Goal: Task Accomplishment & Management: Manage account settings

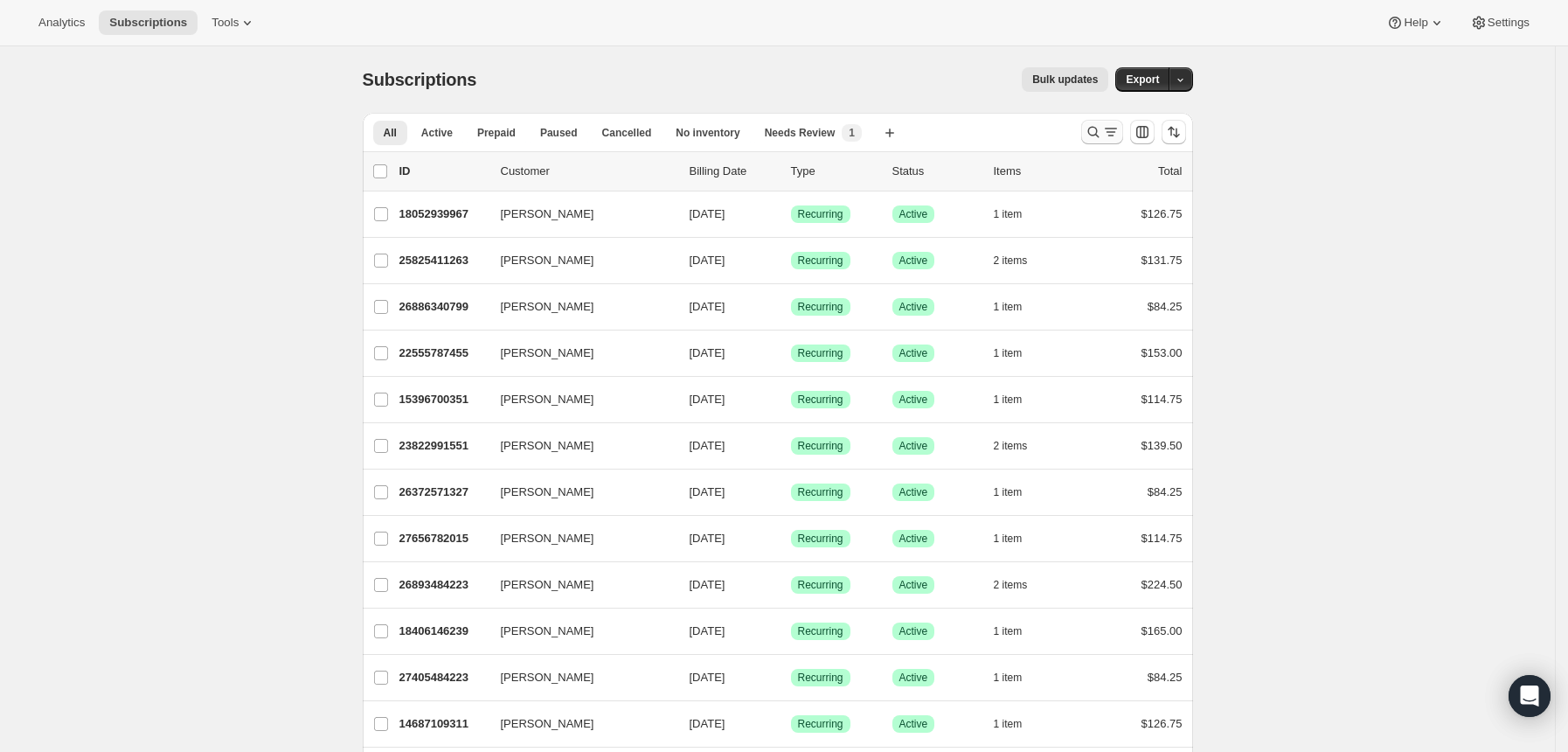
click at [1103, 128] on icon "Search and filter results" at bounding box center [1093, 131] width 17 height 17
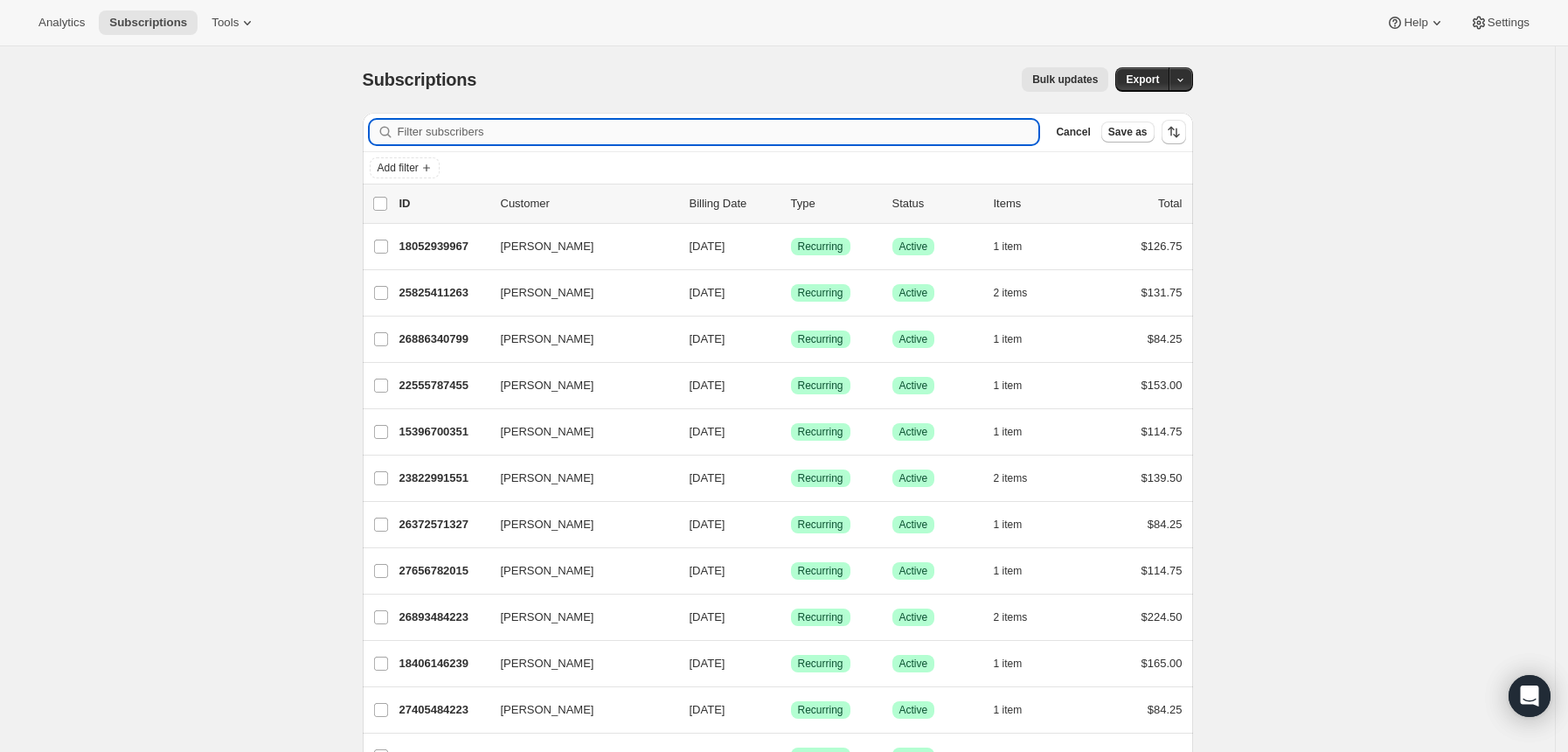
click at [714, 123] on input "Filter subscribers" at bounding box center [719, 131] width 642 height 24
click at [495, 126] on input "Filter subscribers" at bounding box center [719, 131] width 642 height 24
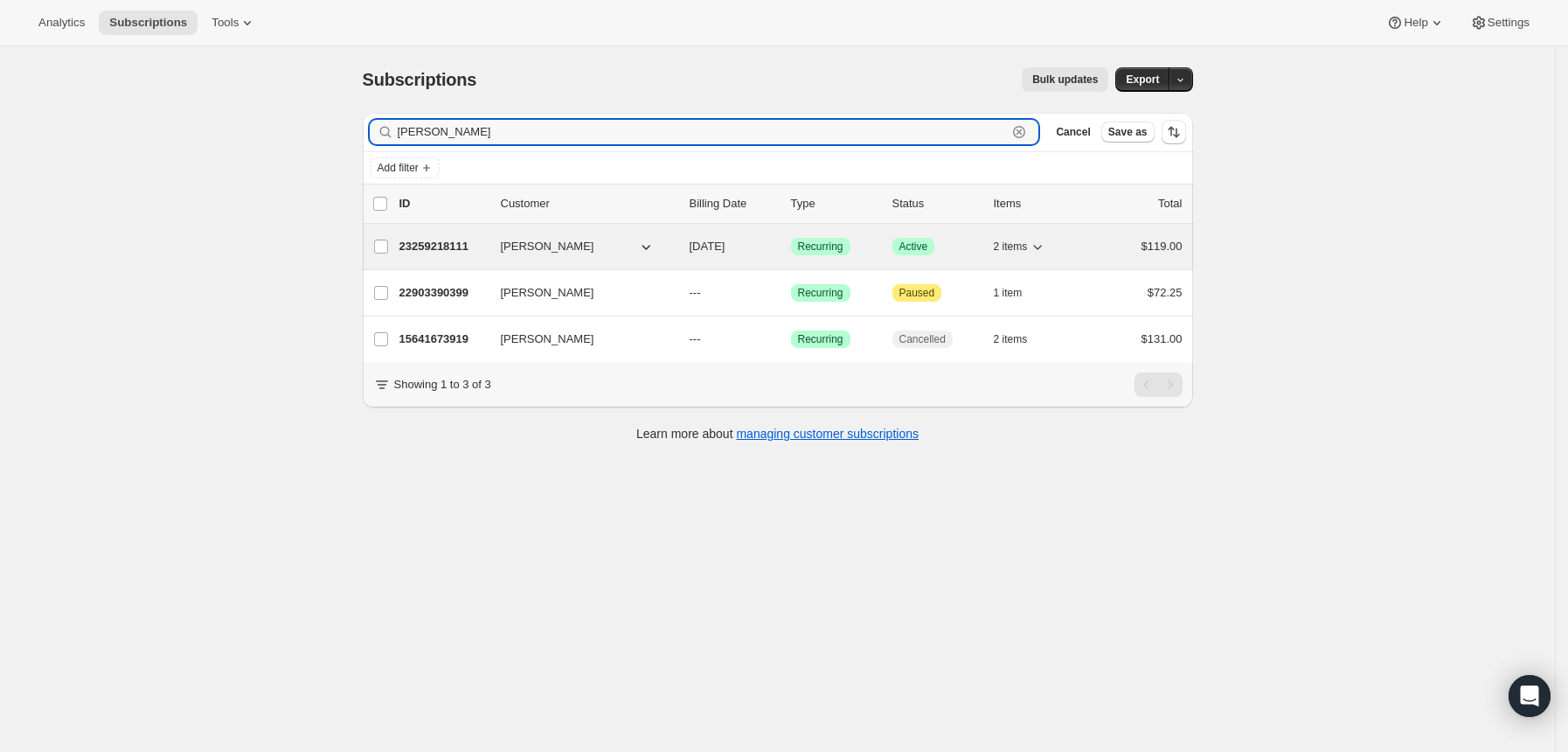
type input "[PERSON_NAME]"
click at [454, 245] on p "23259218111" at bounding box center [443, 246] width 87 height 17
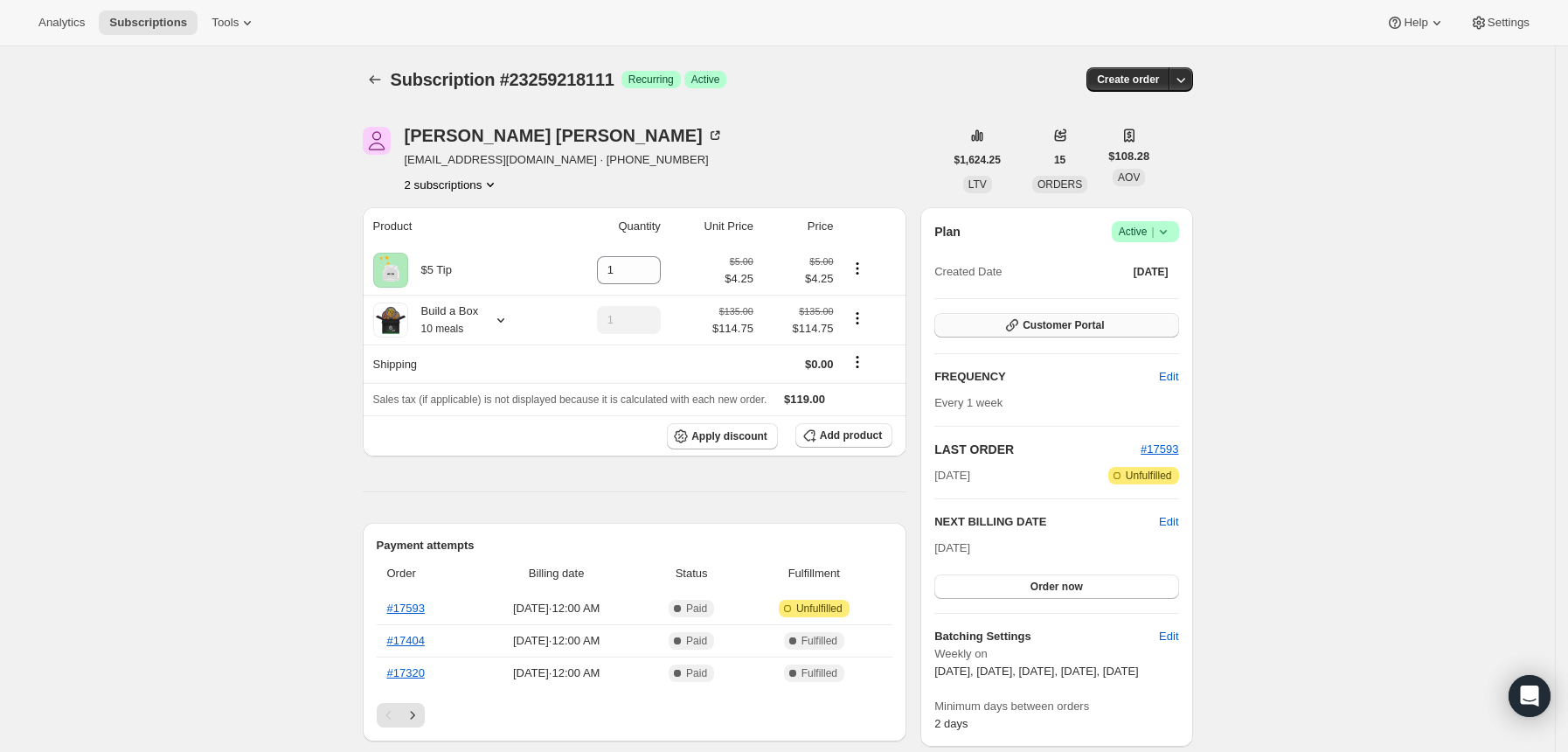
click at [1021, 319] on icon "button" at bounding box center [1012, 324] width 17 height 17
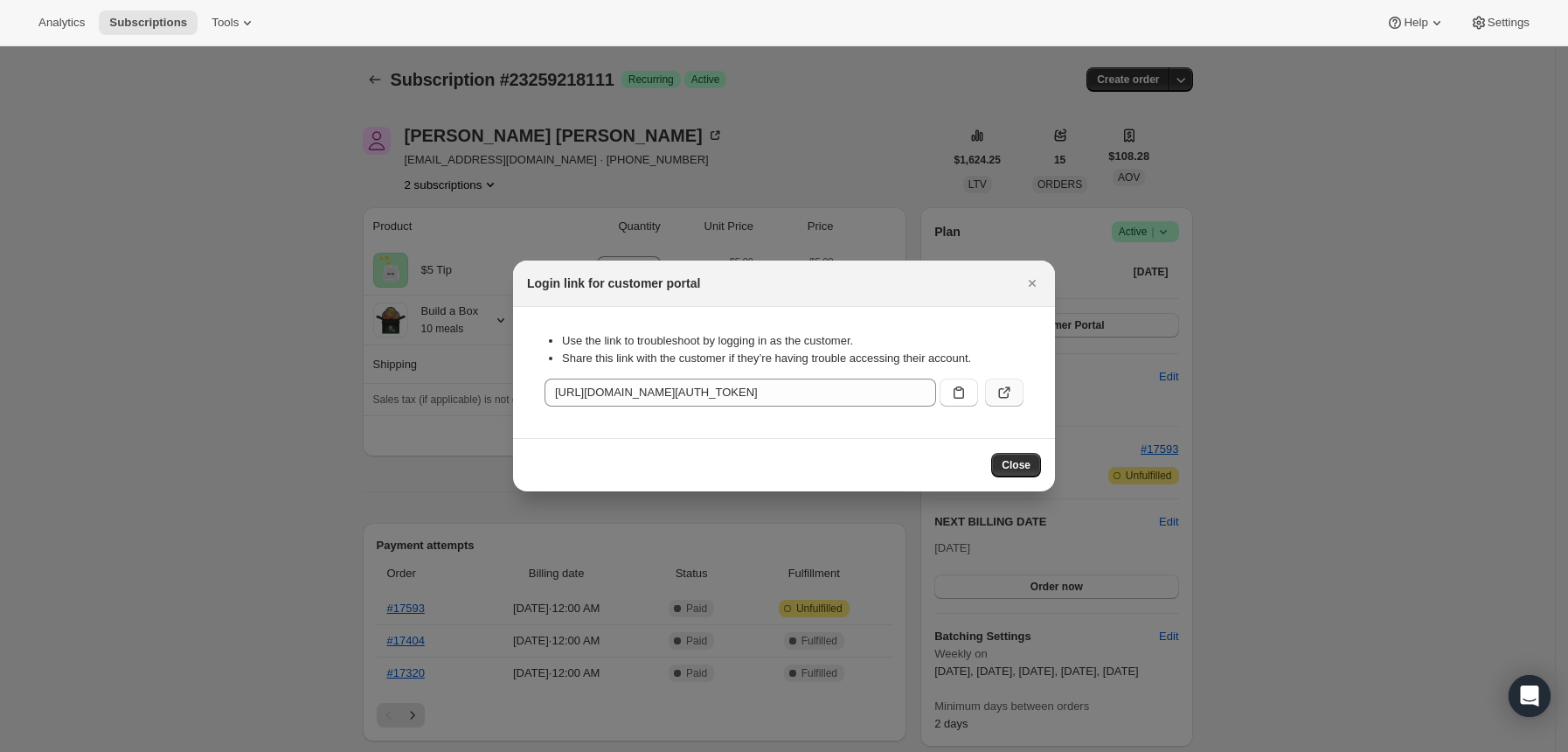
click at [996, 394] on icon ":rce:" at bounding box center [1004, 392] width 17 height 17
click at [1028, 282] on icon "Close" at bounding box center [1032, 282] width 17 height 17
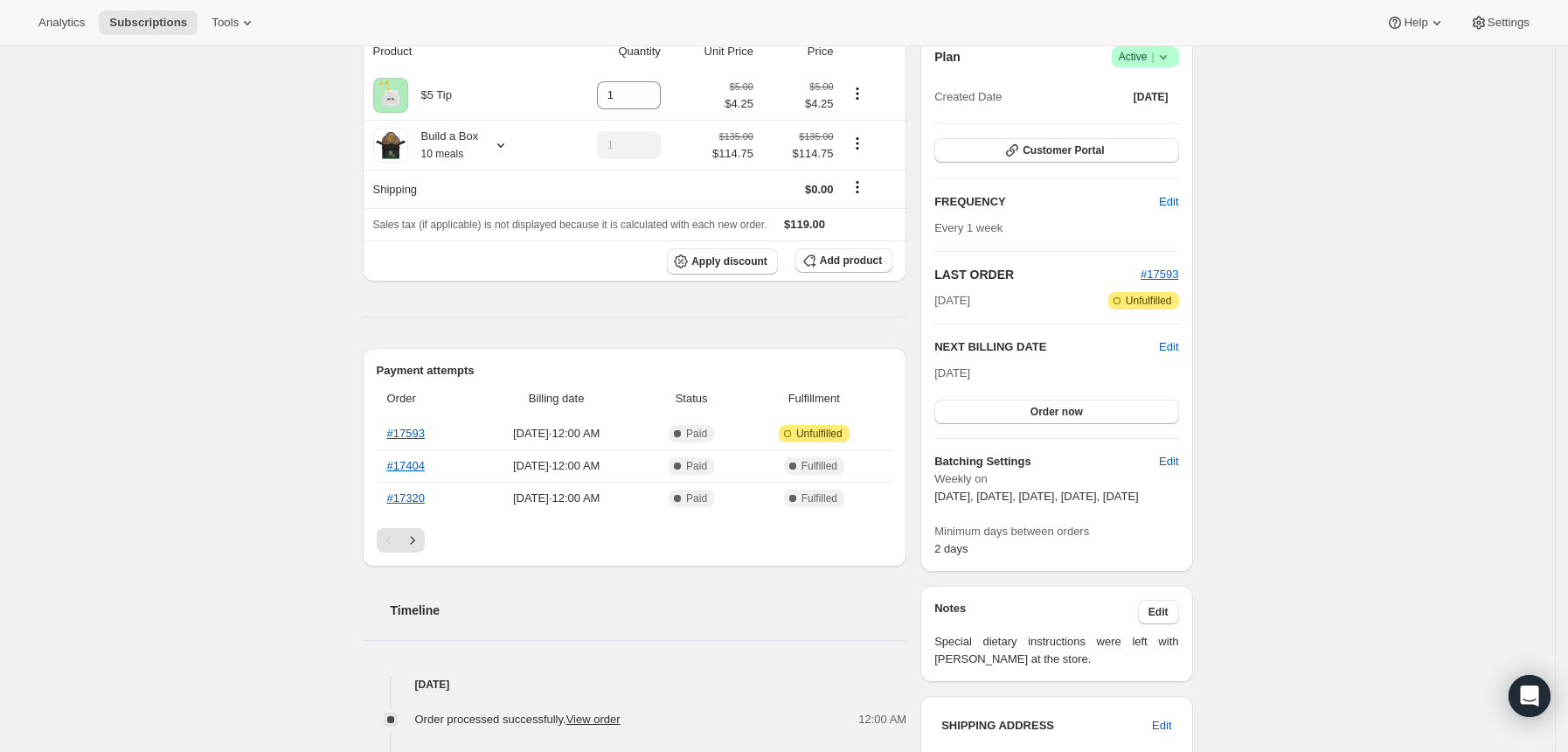
scroll to position [233, 0]
